Goal: Navigation & Orientation: Find specific page/section

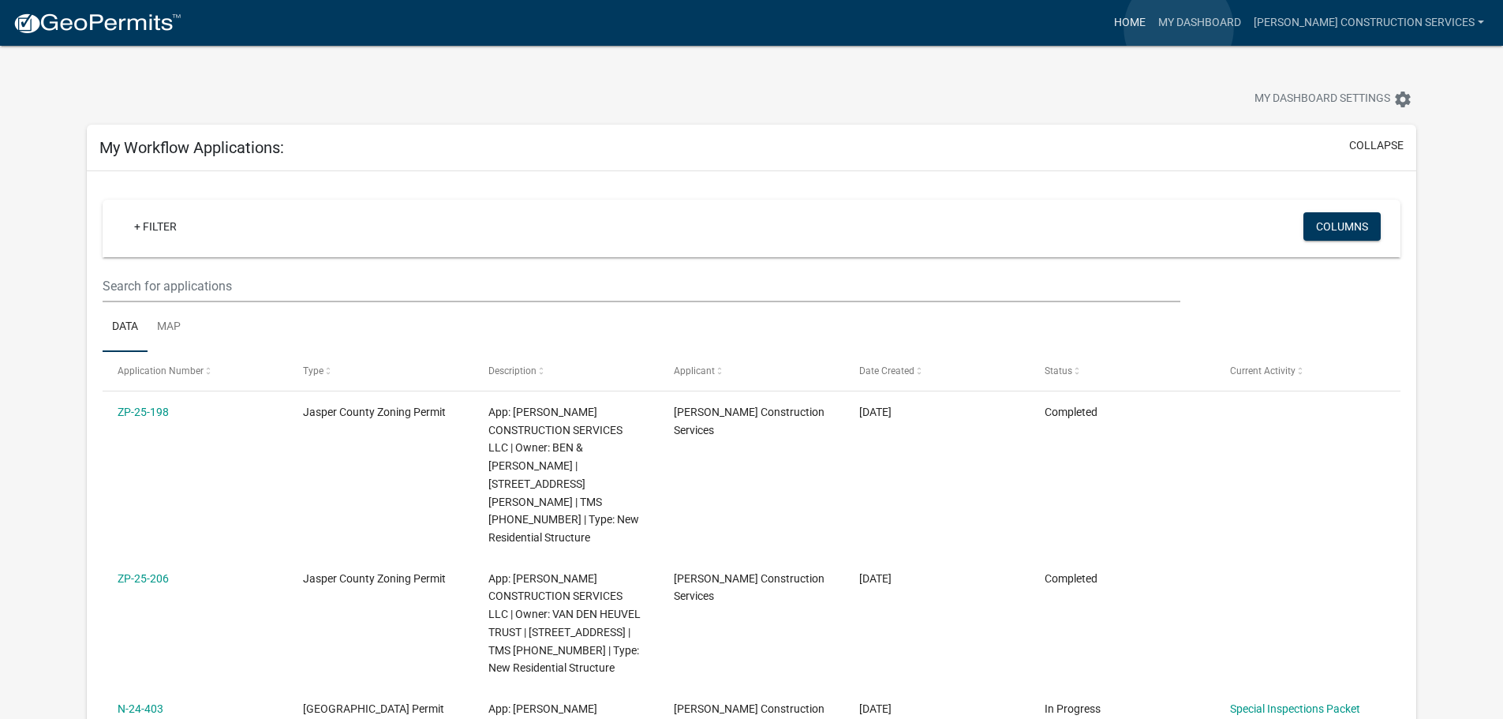
click at [1152, 28] on link "Home" at bounding box center [1130, 23] width 44 height 30
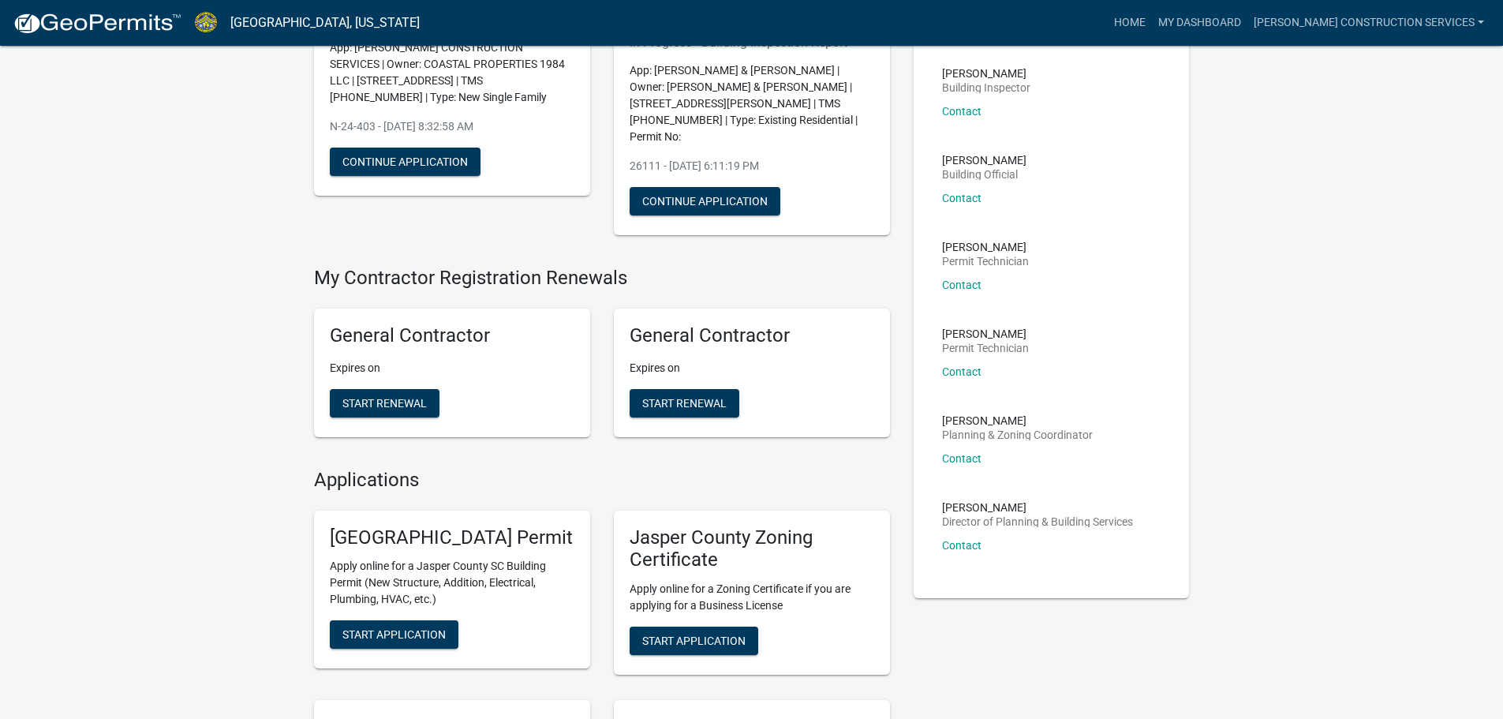
scroll to position [42, 0]
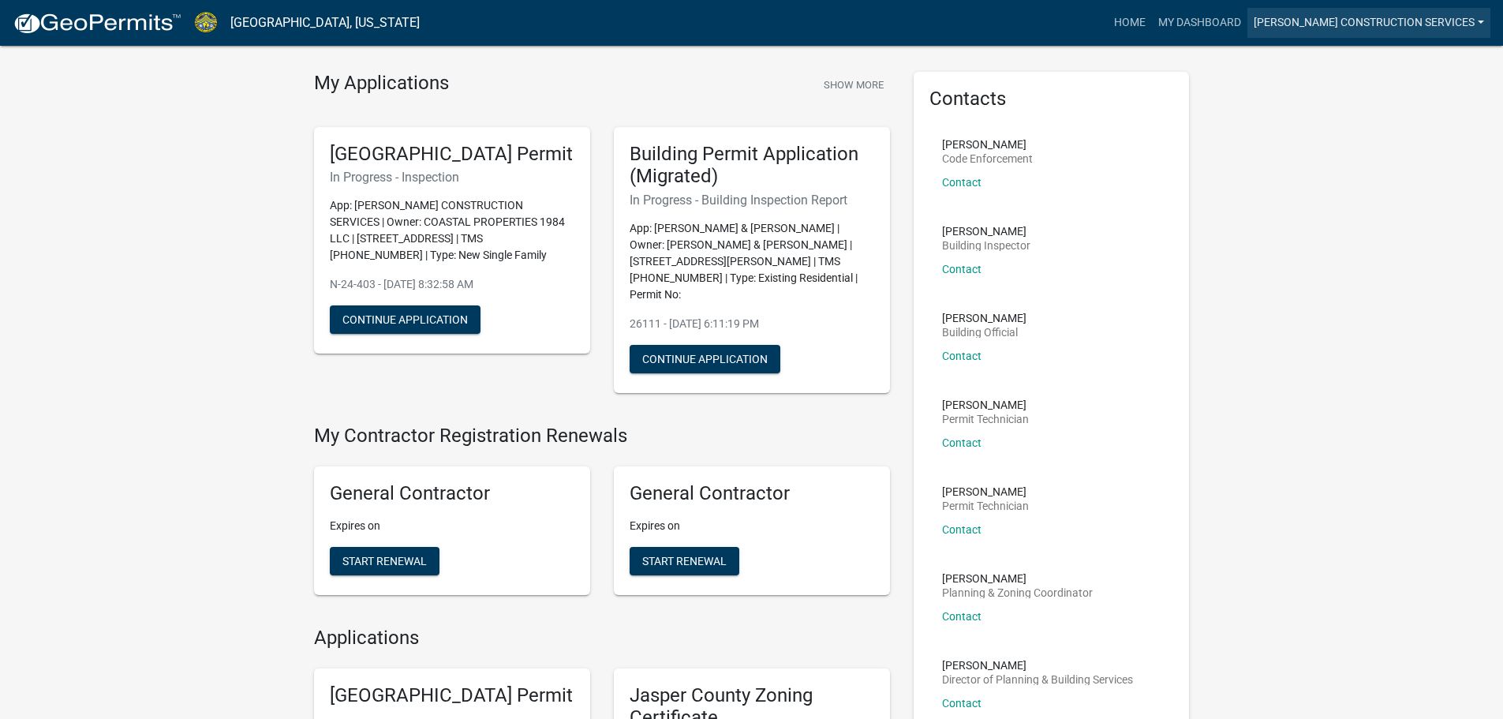
click at [1359, 28] on link "[PERSON_NAME] Construction Services" at bounding box center [1369, 23] width 243 height 30
click at [1400, 66] on link "Account" at bounding box center [1427, 65] width 126 height 38
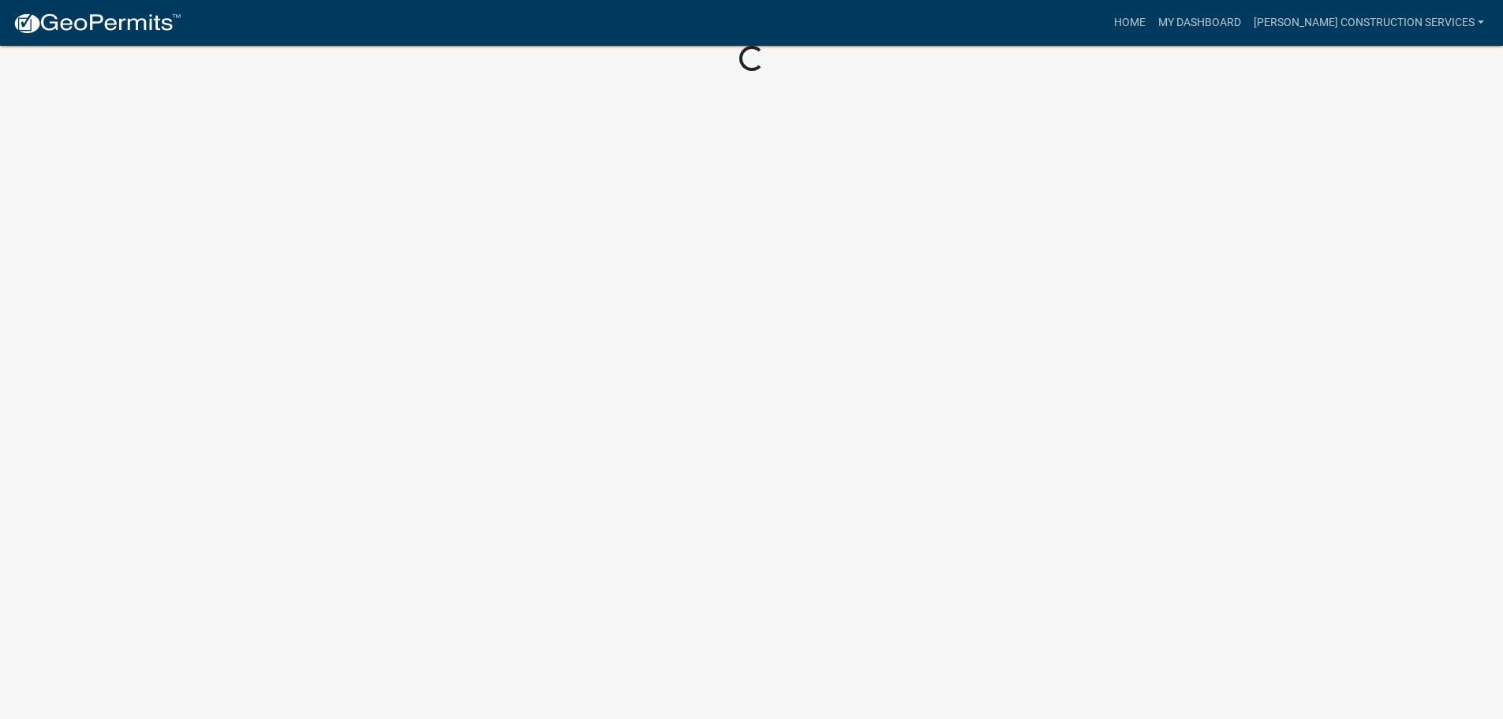
scroll to position [19, 0]
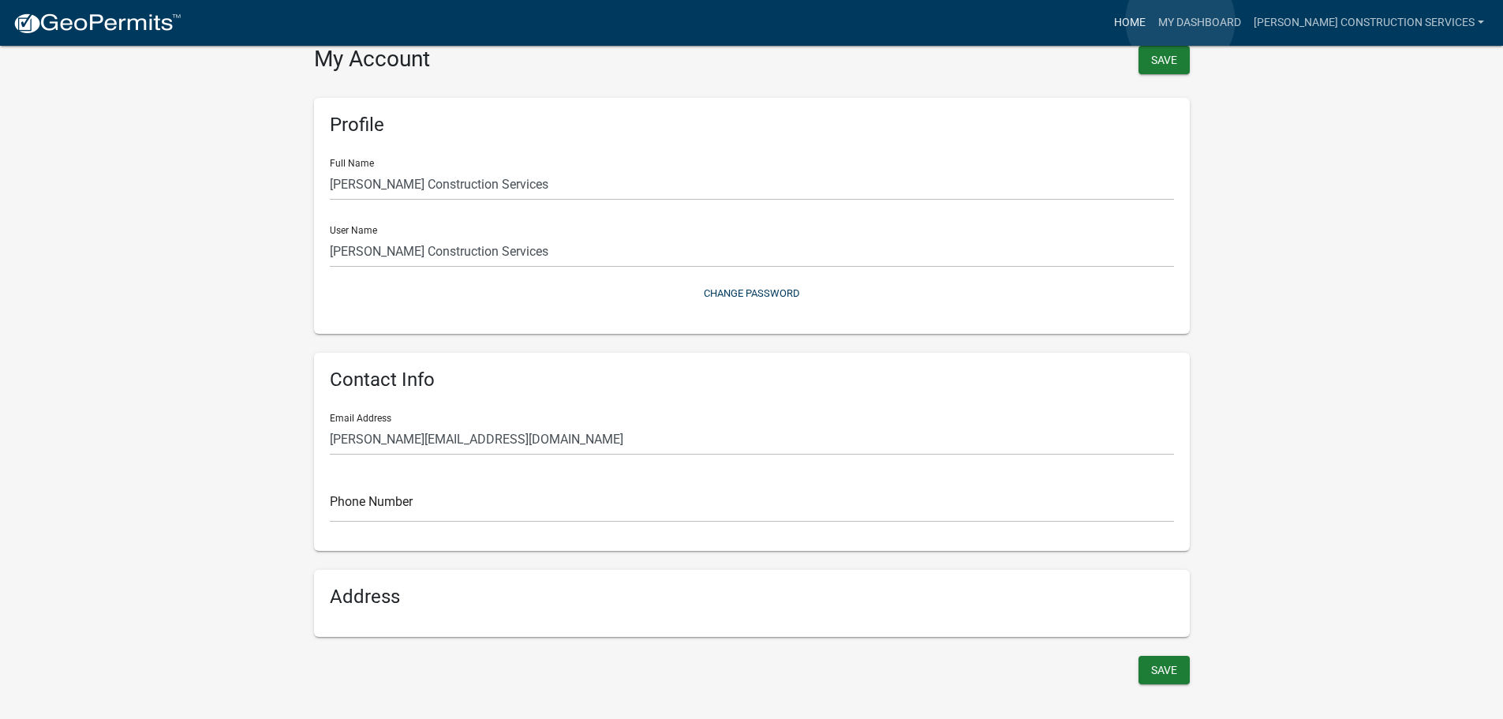
click at [1152, 21] on link "Home" at bounding box center [1130, 23] width 44 height 30
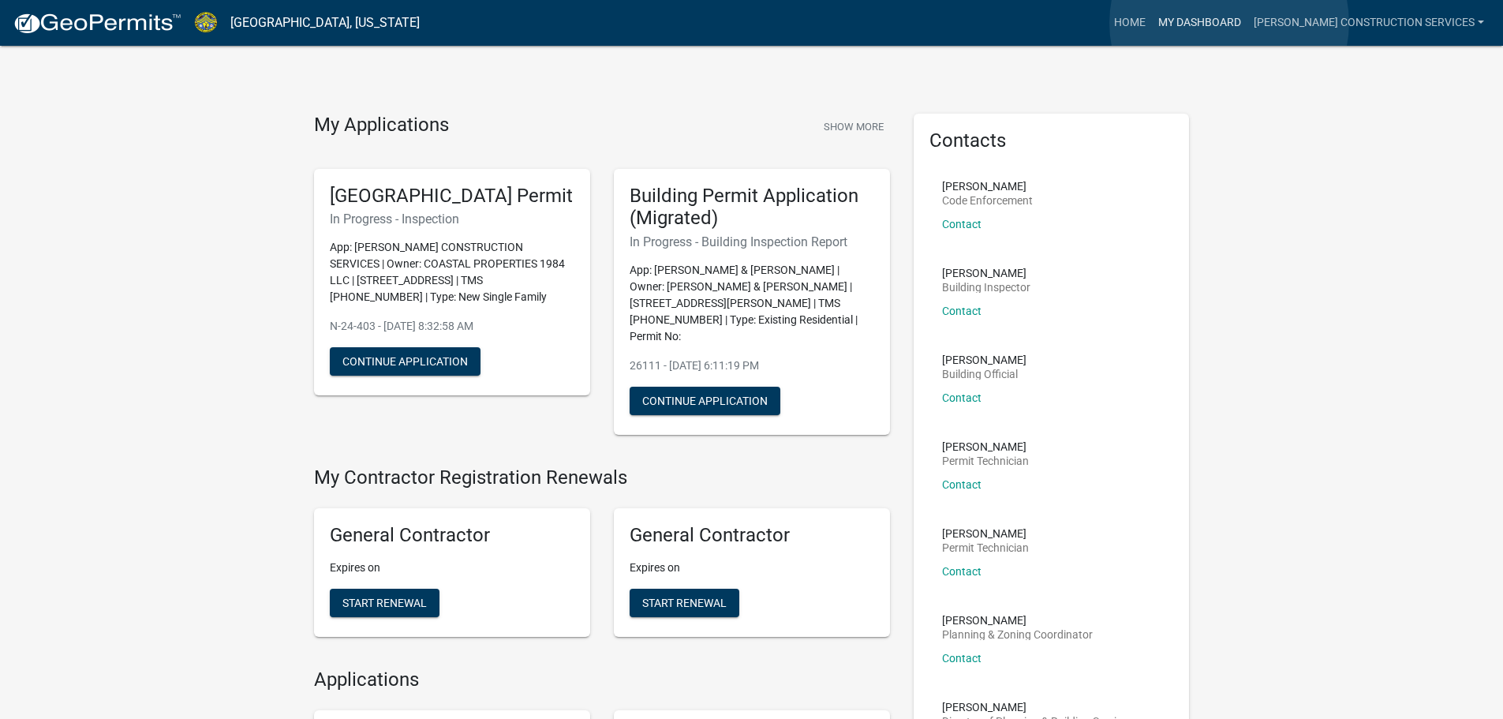
click at [1230, 23] on link "My Dashboard" at bounding box center [1199, 23] width 95 height 30
